Goal: Task Accomplishment & Management: Complete application form

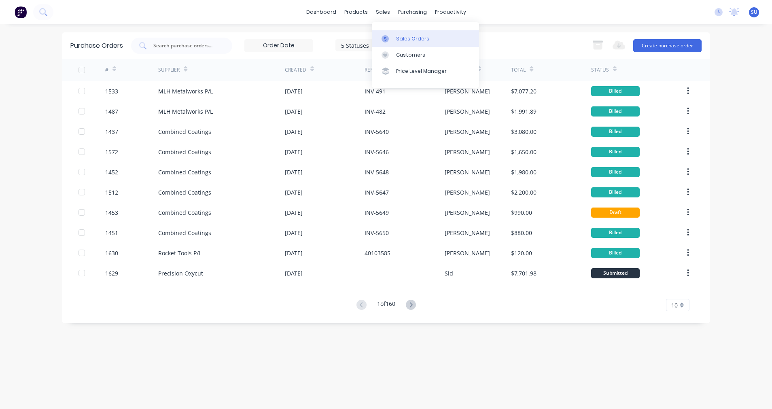
click at [402, 40] on div "Sales Orders" at bounding box center [412, 38] width 33 height 7
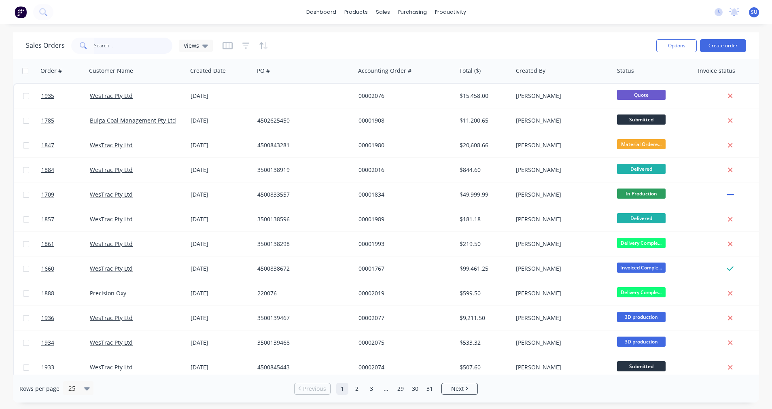
click at [114, 48] on input "text" at bounding box center [133, 46] width 79 height 16
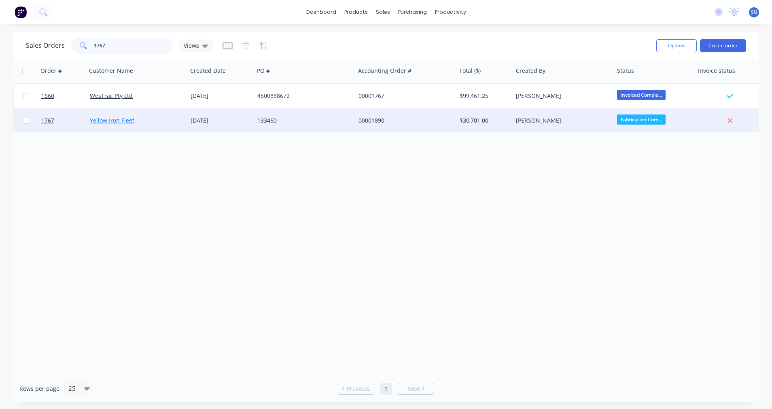
type input "1767"
click at [107, 118] on link "Yellow Iron Fleet" at bounding box center [112, 121] width 45 height 8
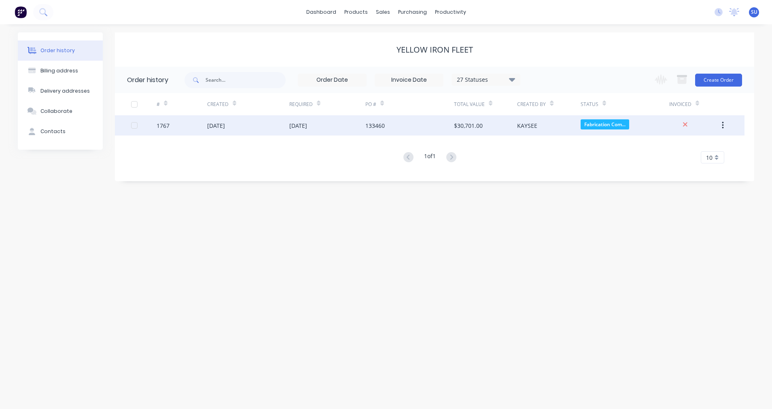
click at [221, 130] on div "[DATE]" at bounding box center [248, 125] width 82 height 20
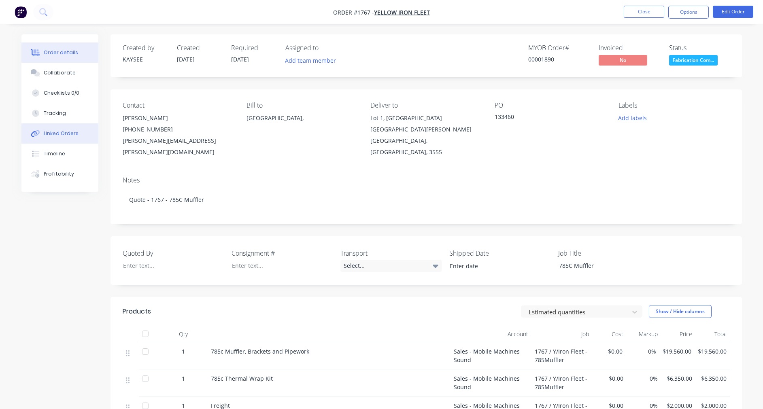
click at [57, 132] on div "Linked Orders" at bounding box center [61, 133] width 35 height 7
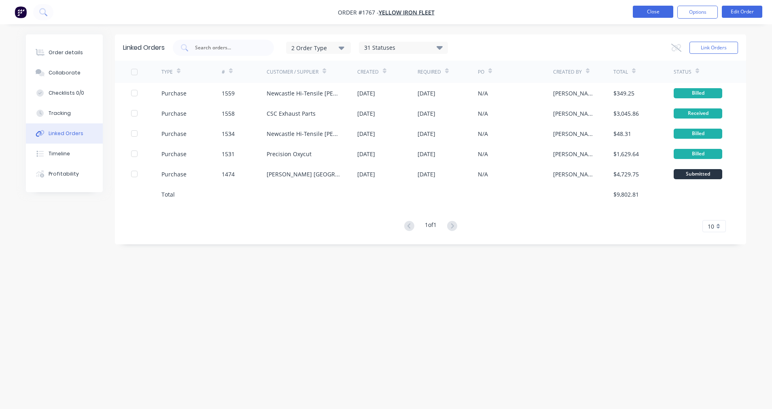
click at [659, 14] on button "Close" at bounding box center [653, 12] width 40 height 12
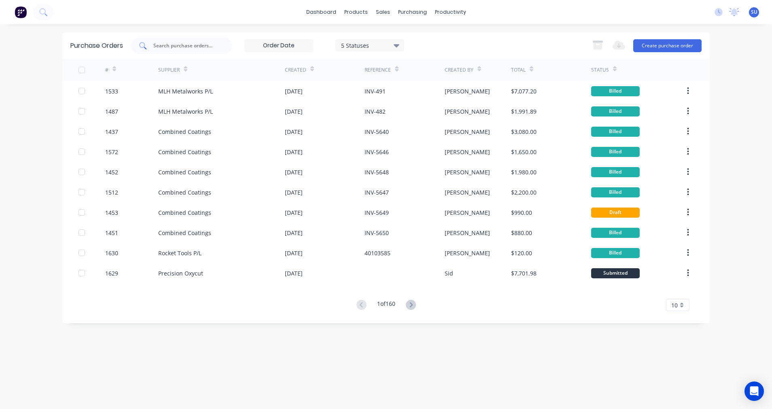
click at [195, 48] on input "text" at bounding box center [186, 46] width 67 height 8
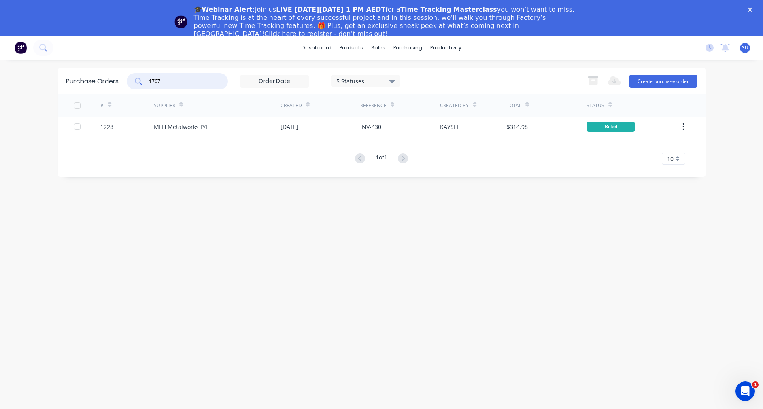
type input "1767"
drag, startPoint x: 756, startPoint y: 10, endPoint x: 747, endPoint y: 10, distance: 9.3
click at [756, 9] on div "🎓Webinar Alert: Join us LIVE [DATE][DATE] 1 PM AEDT for a Time Tracking Masterc…" at bounding box center [381, 21] width 763 height 37
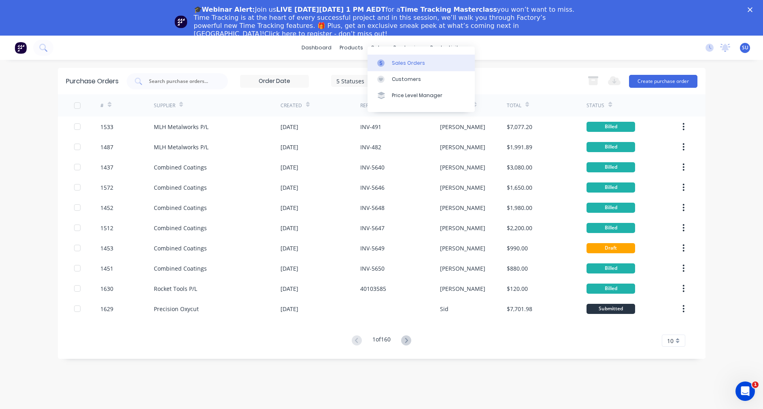
click at [406, 63] on div "Sales Orders" at bounding box center [408, 62] width 33 height 7
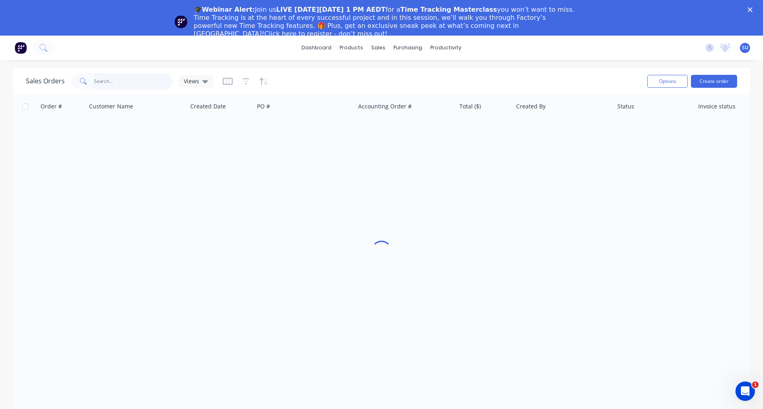
click at [136, 80] on input "text" at bounding box center [133, 81] width 79 height 16
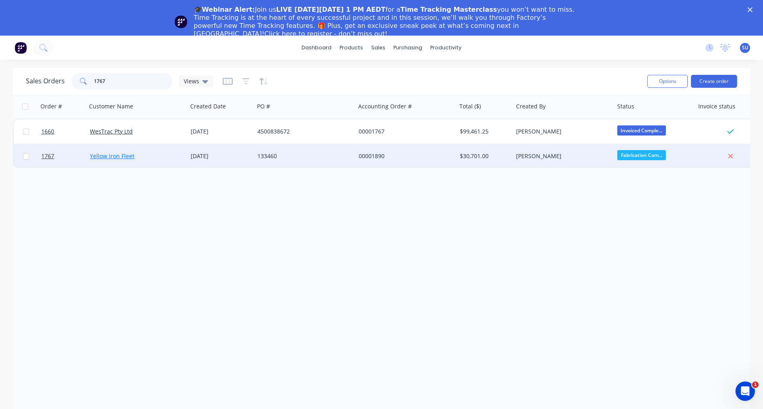
type input "1767"
click at [112, 157] on link "Yellow Iron Fleet" at bounding box center [112, 156] width 45 height 8
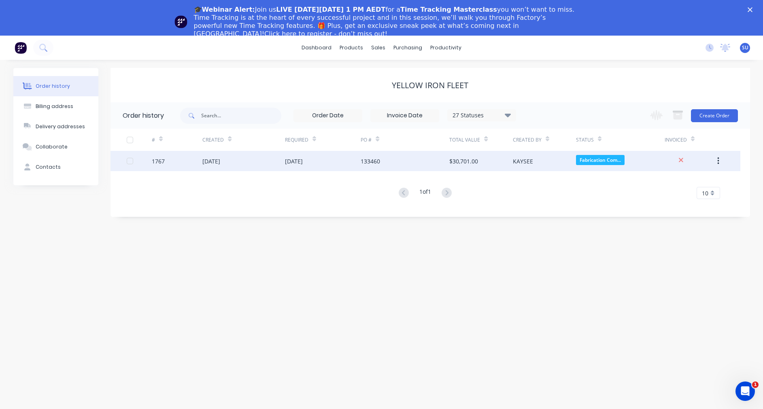
click at [220, 164] on div "[DATE]" at bounding box center [211, 161] width 18 height 8
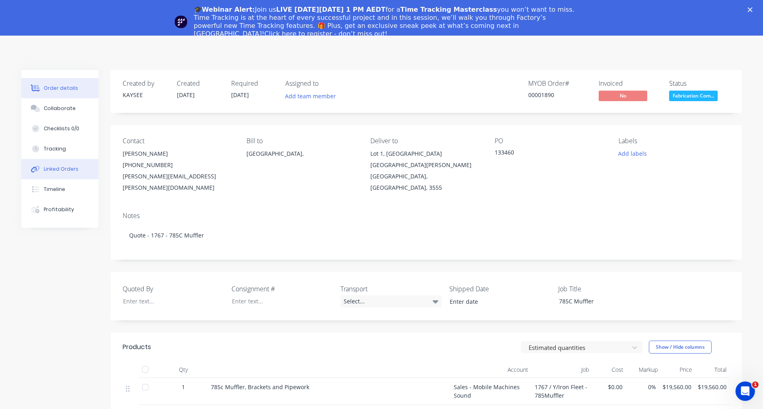
click at [59, 171] on div "Linked Orders" at bounding box center [61, 169] width 35 height 7
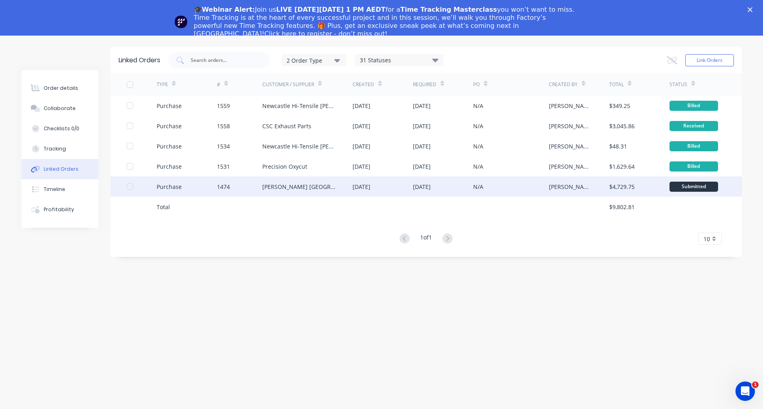
scroll to position [36, 0]
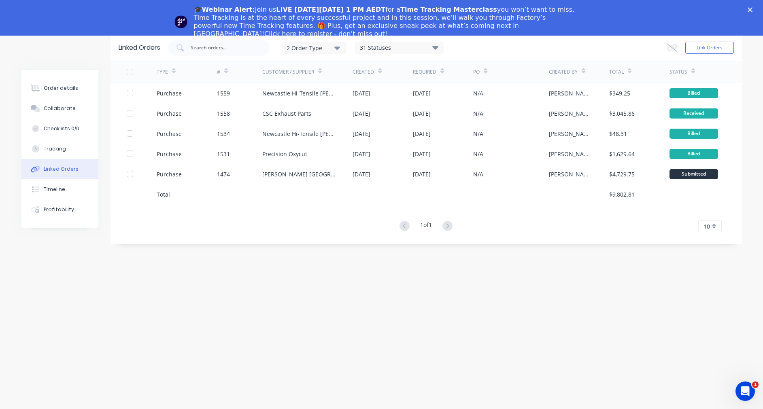
drag, startPoint x: 756, startPoint y: 9, endPoint x: 723, endPoint y: 27, distance: 37.9
click at [756, 9] on div "🎓Webinar Alert: Join us LIVE [DATE][DATE] 1 PM AEDT for a Time Tracking Masterc…" at bounding box center [381, 21] width 763 height 37
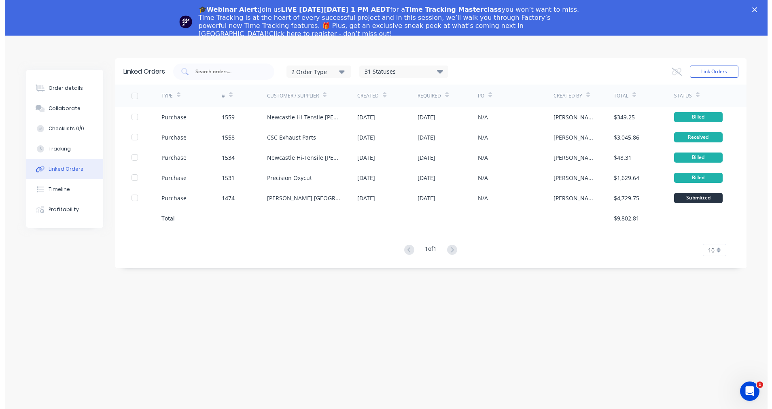
scroll to position [0, 0]
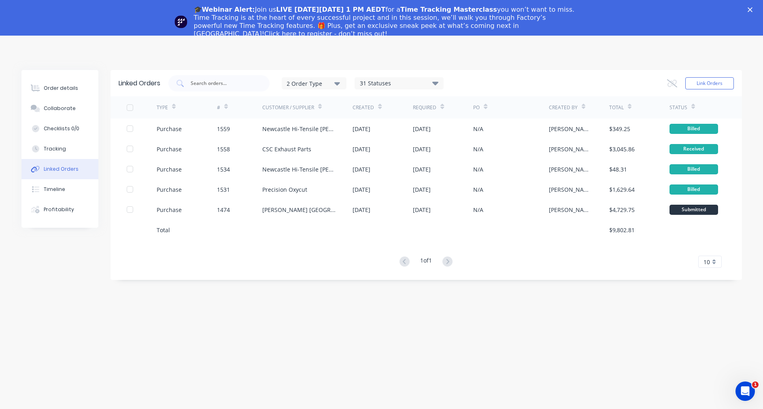
click at [752, 7] on icon "Close" at bounding box center [750, 9] width 5 height 5
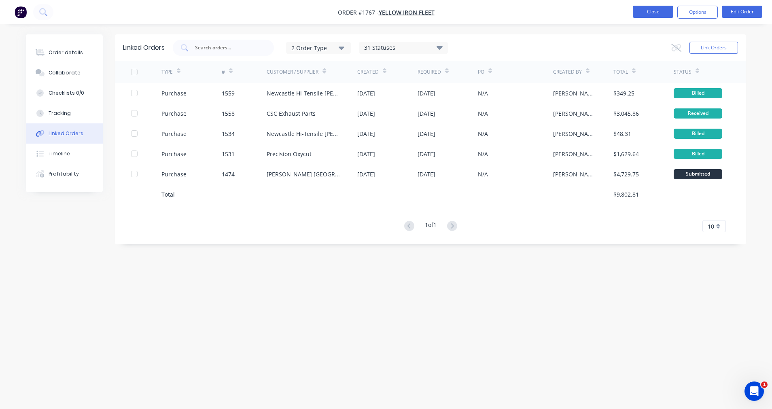
click at [648, 10] on button "Close" at bounding box center [653, 12] width 40 height 12
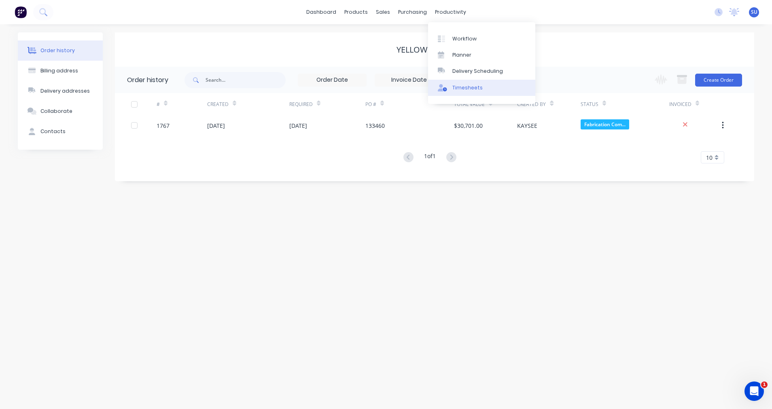
click at [468, 89] on div "Timesheets" at bounding box center [468, 87] width 30 height 7
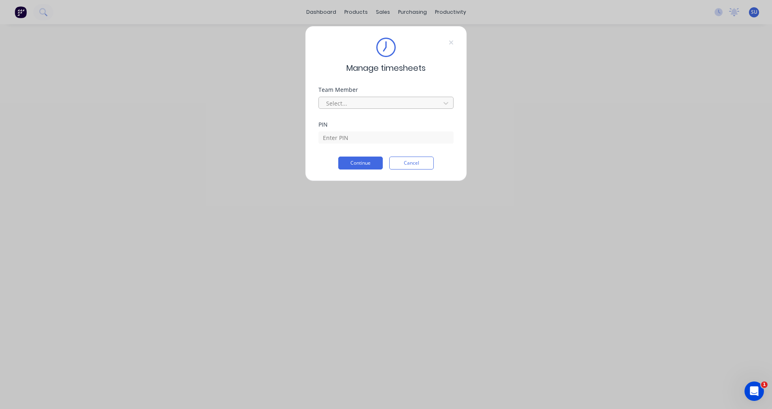
click at [355, 100] on div at bounding box center [380, 103] width 111 height 10
type input "sco"
click at [351, 119] on div "[PERSON_NAME]" at bounding box center [386, 121] width 135 height 15
click at [347, 133] on input at bounding box center [386, 138] width 135 height 12
type input "2152"
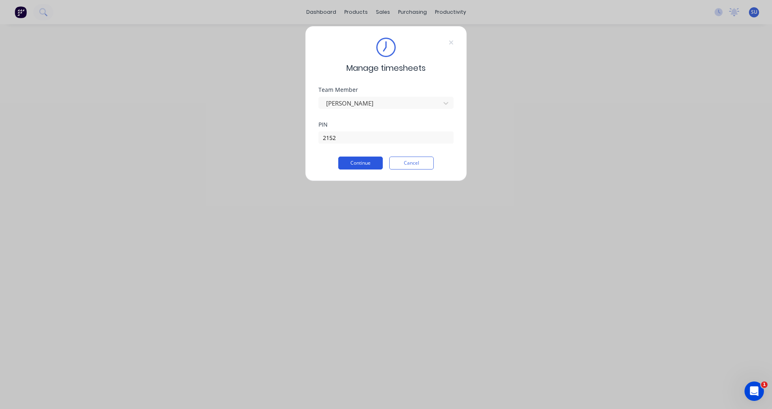
click at [362, 159] on button "Continue" at bounding box center [360, 163] width 45 height 13
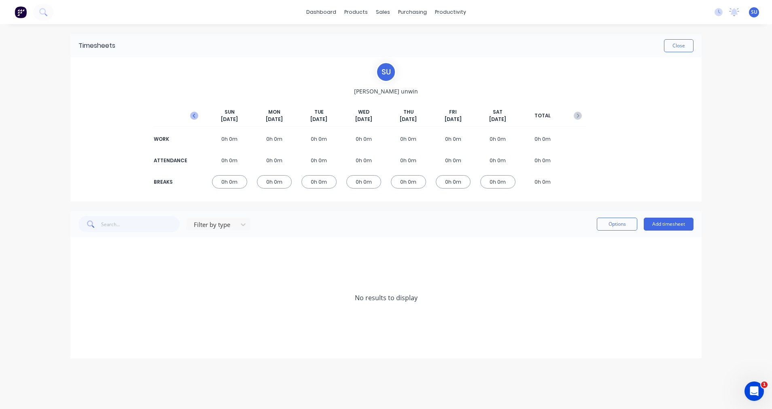
click at [193, 116] on icon "button" at bounding box center [194, 116] width 2 height 4
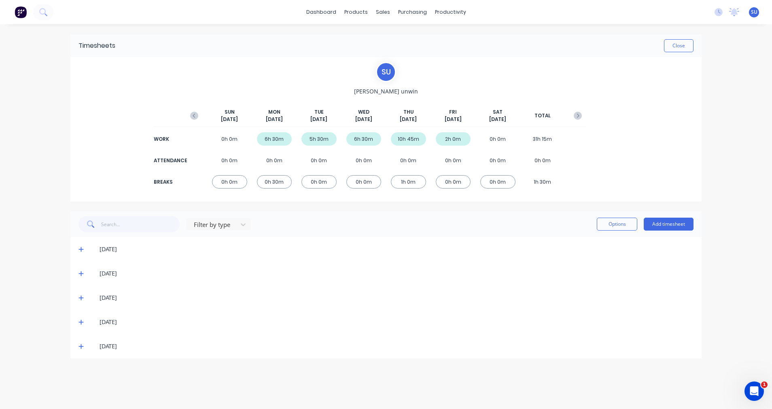
click at [81, 347] on icon at bounding box center [81, 346] width 5 height 5
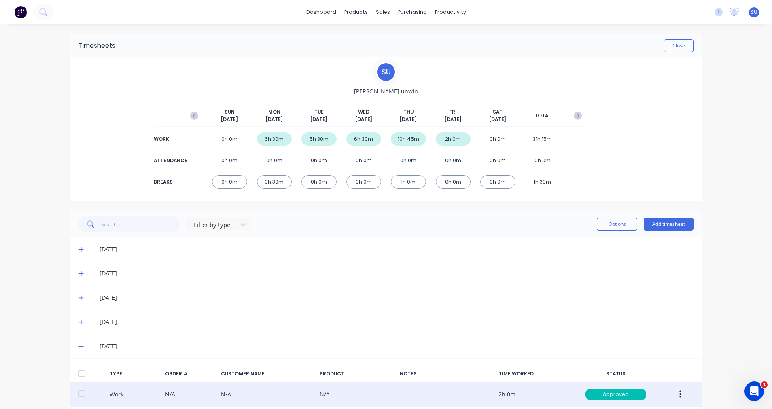
scroll to position [40, 0]
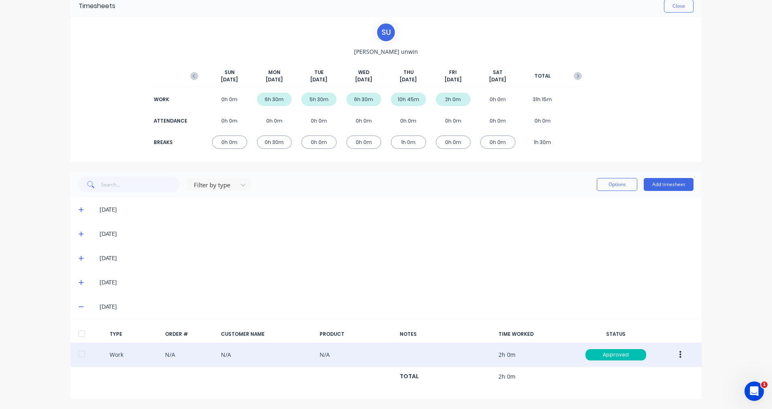
click at [680, 357] on button "button" at bounding box center [680, 355] width 19 height 15
click at [643, 353] on div "Duplicate" at bounding box center [651, 357] width 62 height 12
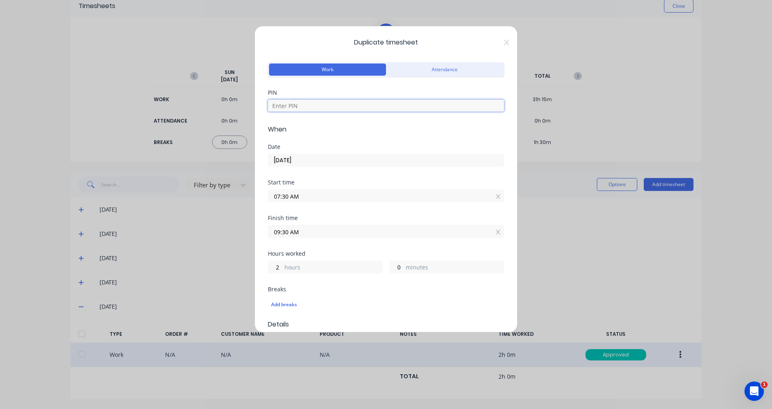
click at [306, 108] on input at bounding box center [386, 106] width 236 height 12
type input "2152"
type textarea "Hold Down Bolts J/B 1774 Plate for bracing"
click at [332, 163] on input "[DATE]" at bounding box center [386, 160] width 236 height 12
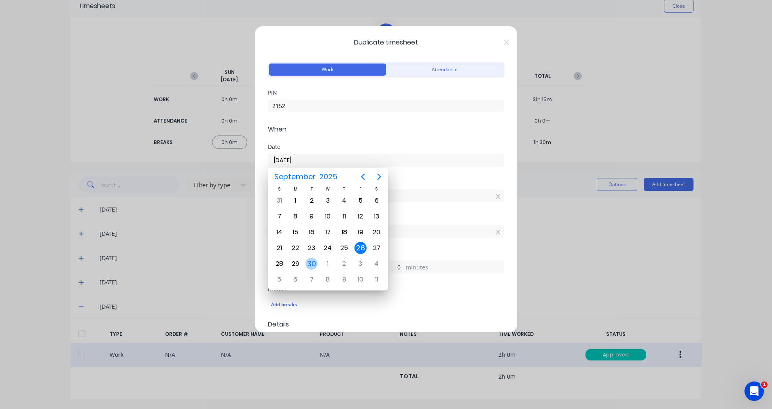
click at [308, 265] on div "30" at bounding box center [312, 264] width 12 height 12
type input "[DATE]"
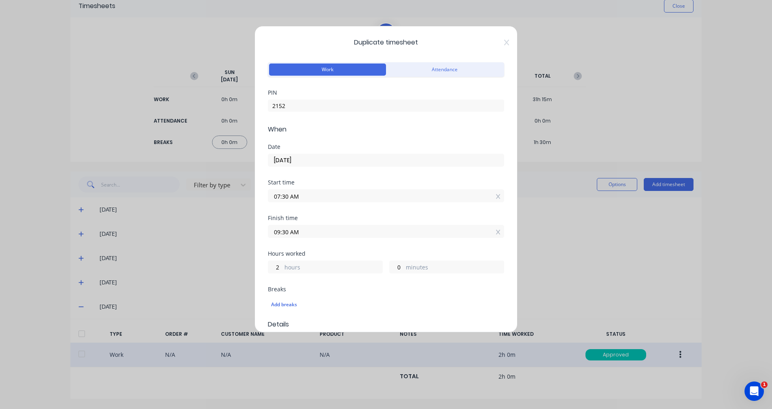
click at [336, 198] on input "07:30 AM" at bounding box center [386, 196] width 236 height 12
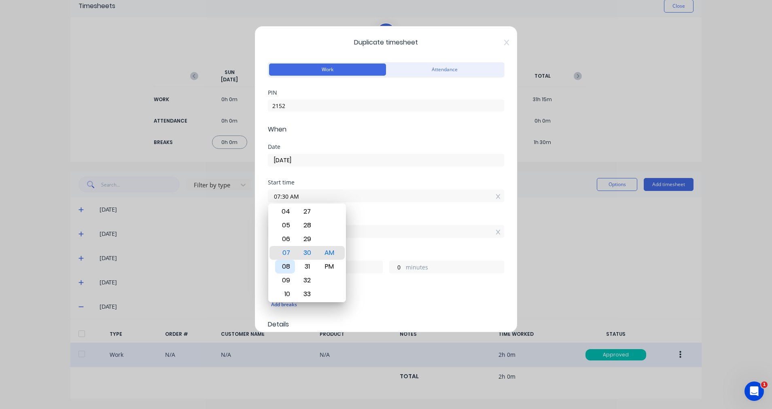
click at [289, 268] on div "08" at bounding box center [285, 267] width 20 height 14
type input "08:30 AM"
type input "1"
type input "08:28 AM"
type input "2"
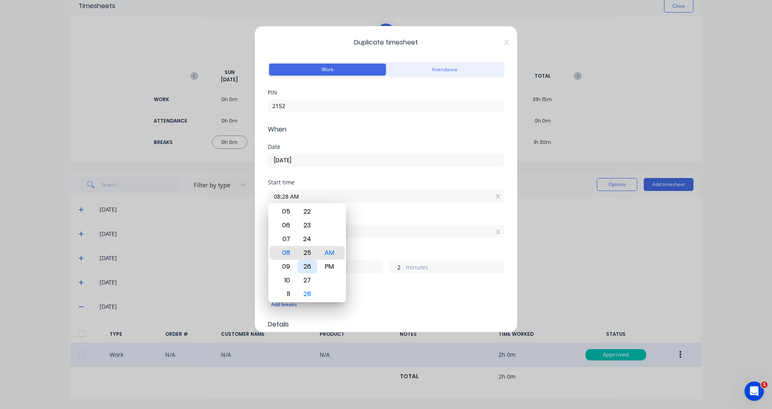
type input "08:25 AM"
type input "5"
type input "08:20 AM"
type input "10"
type input "08:05 AM"
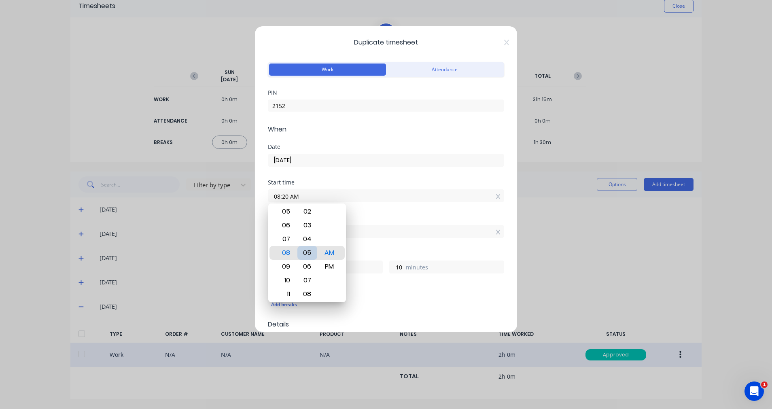
type input "25"
type input "08:00 AM"
type input "30"
click at [306, 256] on div "00" at bounding box center [307, 253] width 20 height 14
click at [336, 253] on div "AM" at bounding box center [330, 253] width 20 height 14
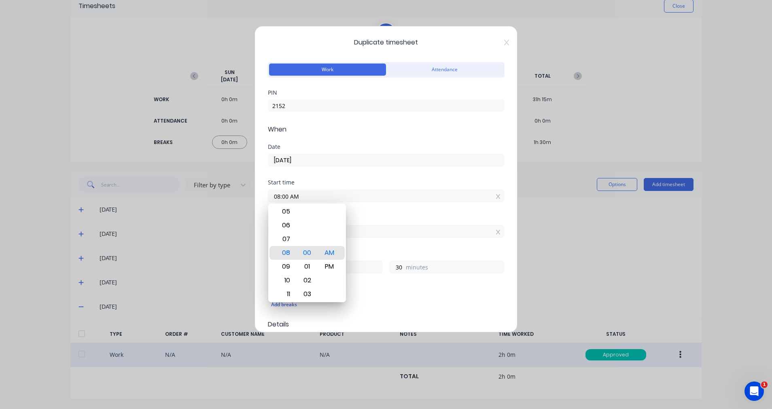
click at [396, 242] on div "Finish time 09:30 AM" at bounding box center [386, 233] width 236 height 36
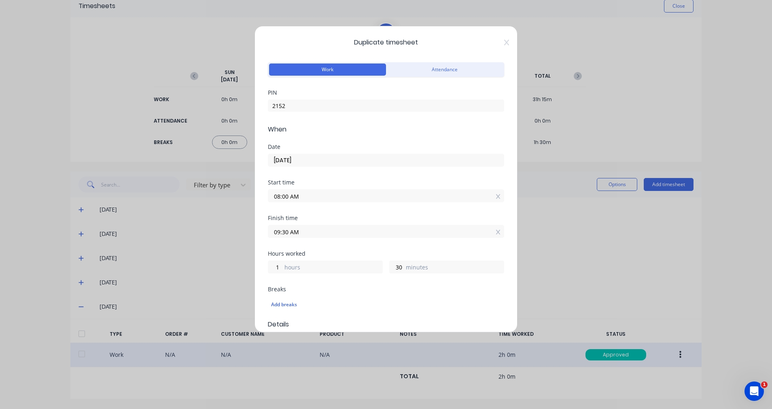
click at [325, 232] on input "09:30 AM" at bounding box center [386, 231] width 236 height 12
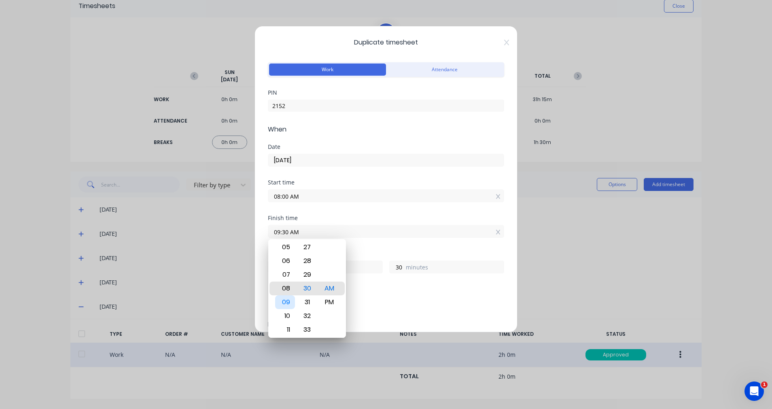
type input "08:30 AM"
type input "0"
type input "10:30 AM"
type input "2"
type input "09:30 AM"
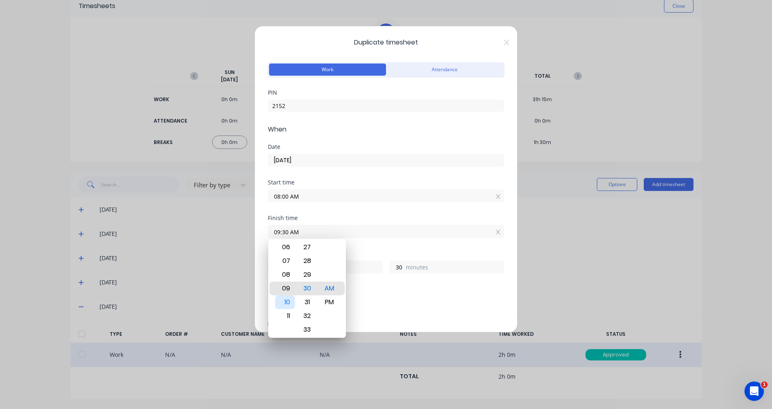
type input "1"
type input "07:30 AM"
type input "23"
type input "03:30 AM"
type input "19"
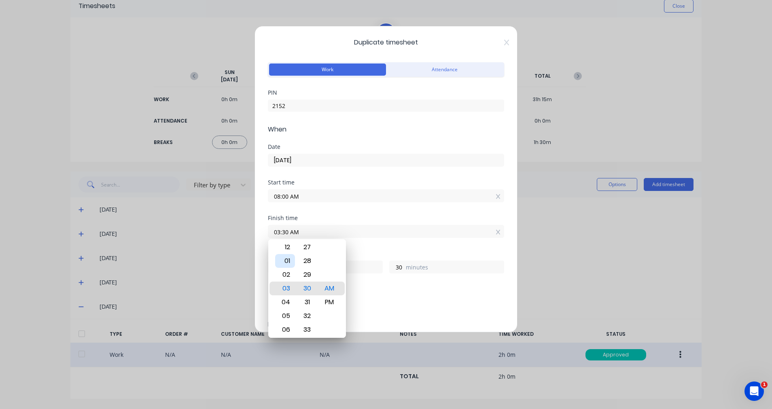
click at [287, 262] on div "01" at bounding box center [285, 261] width 20 height 14
type input "01:30 AM"
type input "17"
type input "01:27 AM"
type input "27"
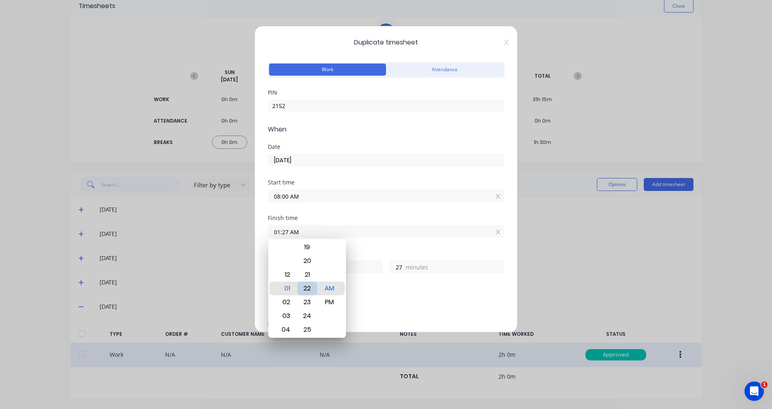
type input "01:22 AM"
type input "22"
type input "01:13 AM"
type input "13"
type input "01:08 AM"
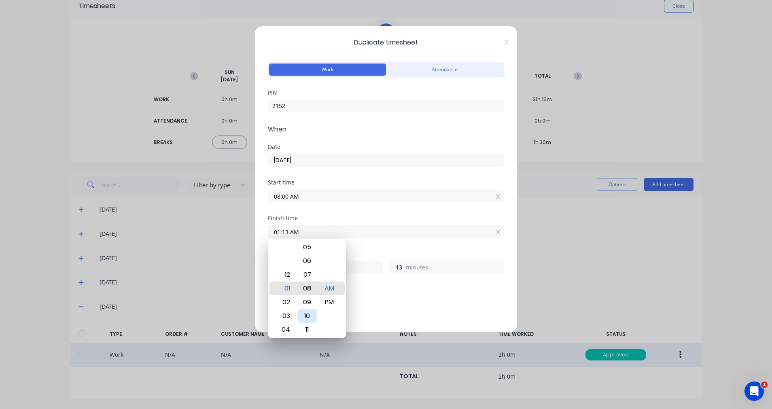
type input "8"
type input "01:00 AM"
type input "0"
type input "01:00 PM"
type input "5"
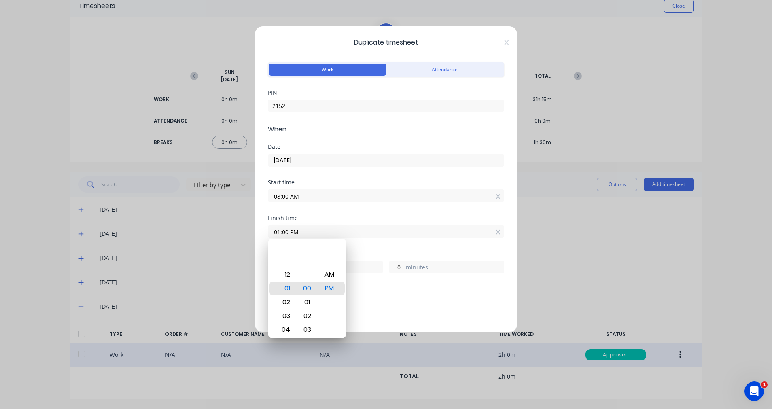
click at [391, 299] on div "Add breaks" at bounding box center [386, 304] width 236 height 17
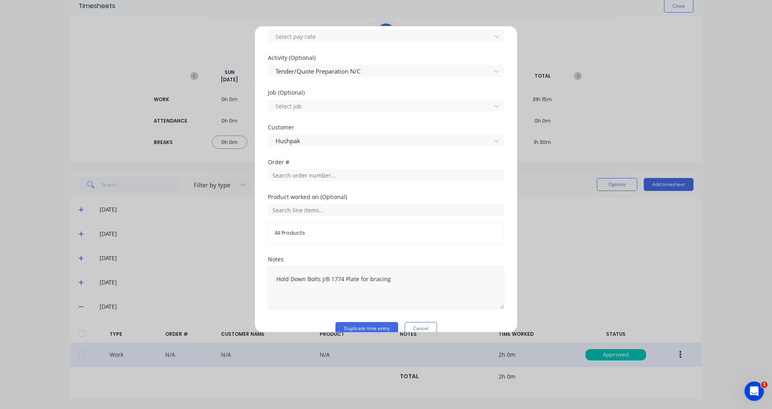
scroll to position [333, 0]
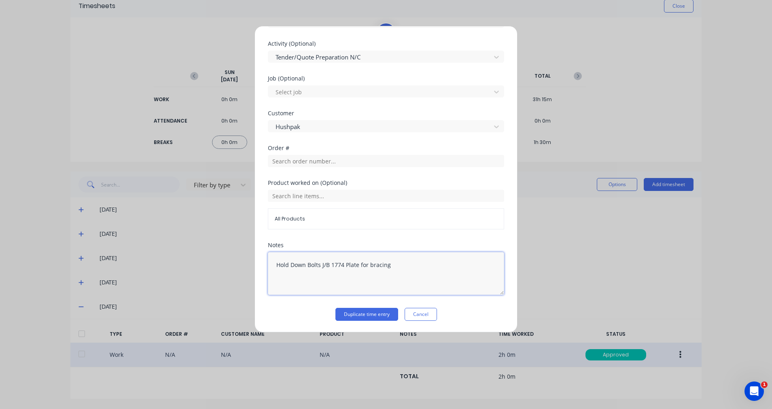
click at [398, 265] on textarea "Hold Down Bolts J/B 1774 Plate for bracing" at bounding box center [386, 273] width 236 height 43
drag, startPoint x: 398, startPoint y: 265, endPoint x: 268, endPoint y: 269, distance: 130.0
click at [268, 269] on textarea "Hold Down Bolts J/B 1774 Plate for bracing" at bounding box center [386, 273] width 236 height 43
click at [429, 272] on textarea "Quoting and business development" at bounding box center [386, 273] width 236 height 43
type textarea "Quoting and business development"
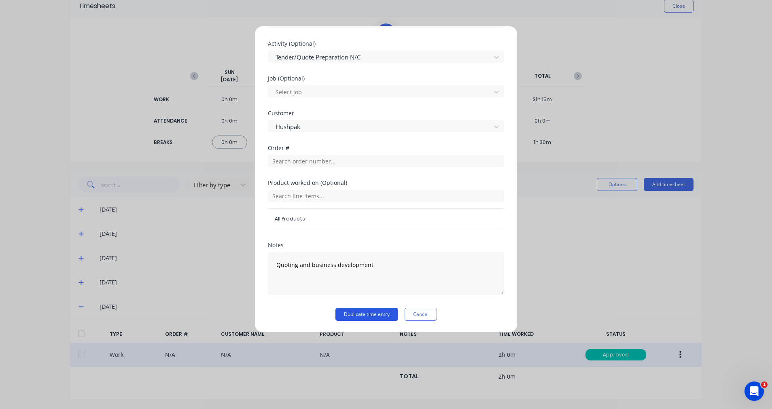
click at [369, 315] on button "Duplicate time entry" at bounding box center [367, 314] width 63 height 13
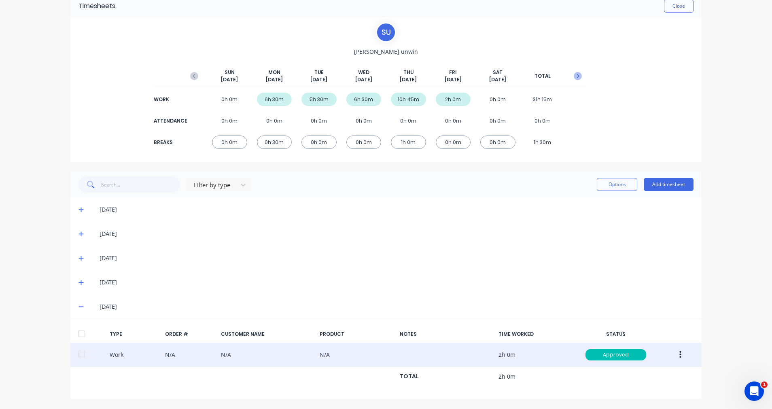
click at [574, 77] on icon "button" at bounding box center [578, 76] width 8 height 8
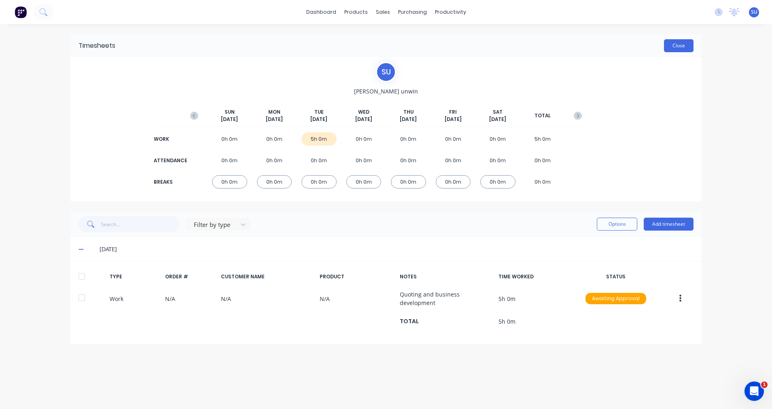
click at [682, 44] on button "Close" at bounding box center [679, 45] width 30 height 13
